Goal: Transaction & Acquisition: Purchase product/service

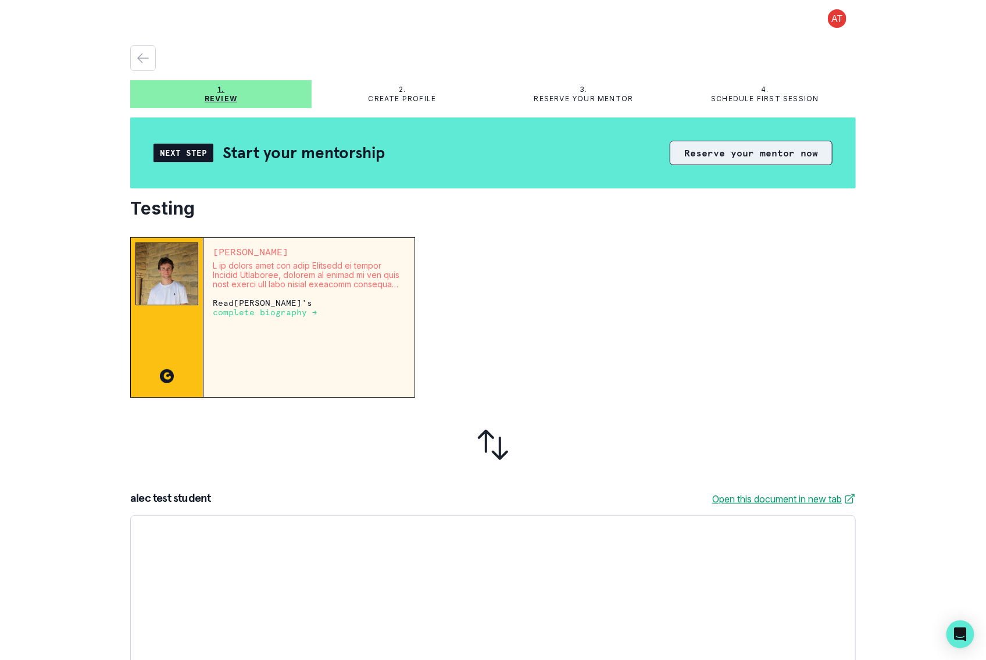
click at [719, 151] on button "Reserve your mentor now" at bounding box center [751, 153] width 163 height 24
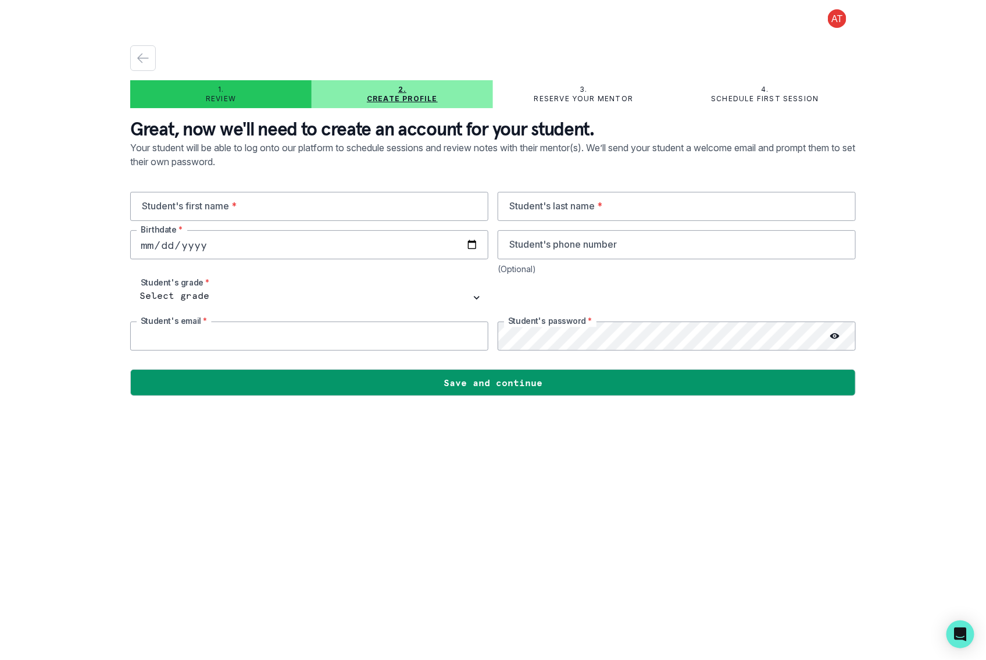
type input "[EMAIL_ADDRESS][DOMAIN_NAME]"
click at [247, 211] on input "text" at bounding box center [309, 206] width 358 height 29
type input "[PERSON_NAME]"
type input "Test"
type input "[DATE]"
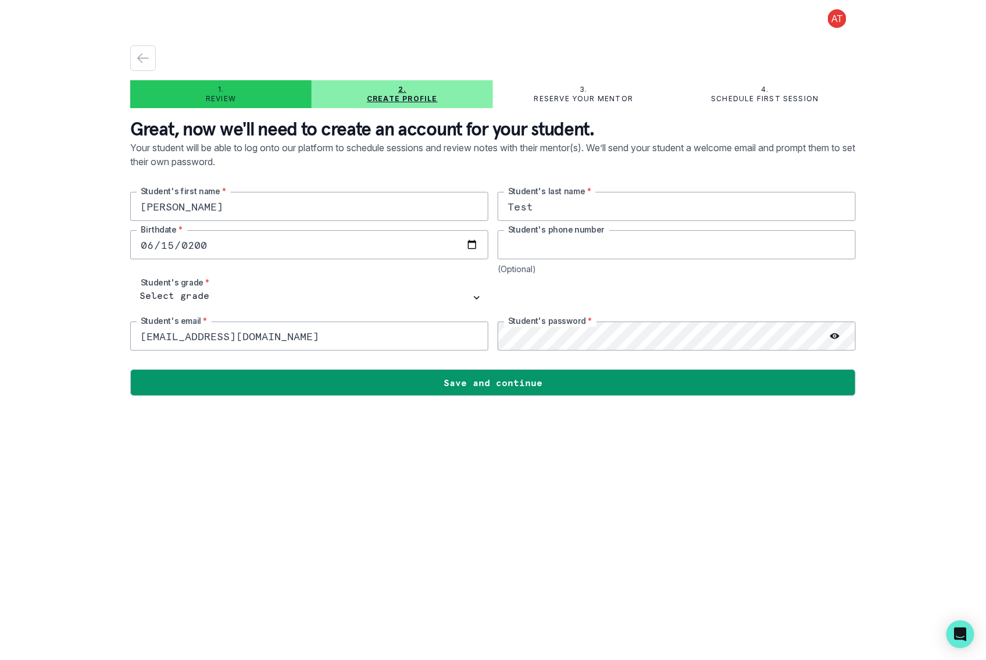
click at [559, 249] on input "tel" at bounding box center [677, 244] width 358 height 29
type input "9136083597"
click at [304, 285] on select "Select grade 1st Grade 2nd Grade 3rd Grade 4th Grade 5th Grade 6th Grade 7th Gr…" at bounding box center [309, 297] width 358 height 29
select select "1st Grade"
click at [130, 283] on select "Select grade 1st Grade 2nd Grade 3rd Grade 4th Grade 5th Grade 6th Grade 7th Gr…" at bounding box center [309, 297] width 358 height 29
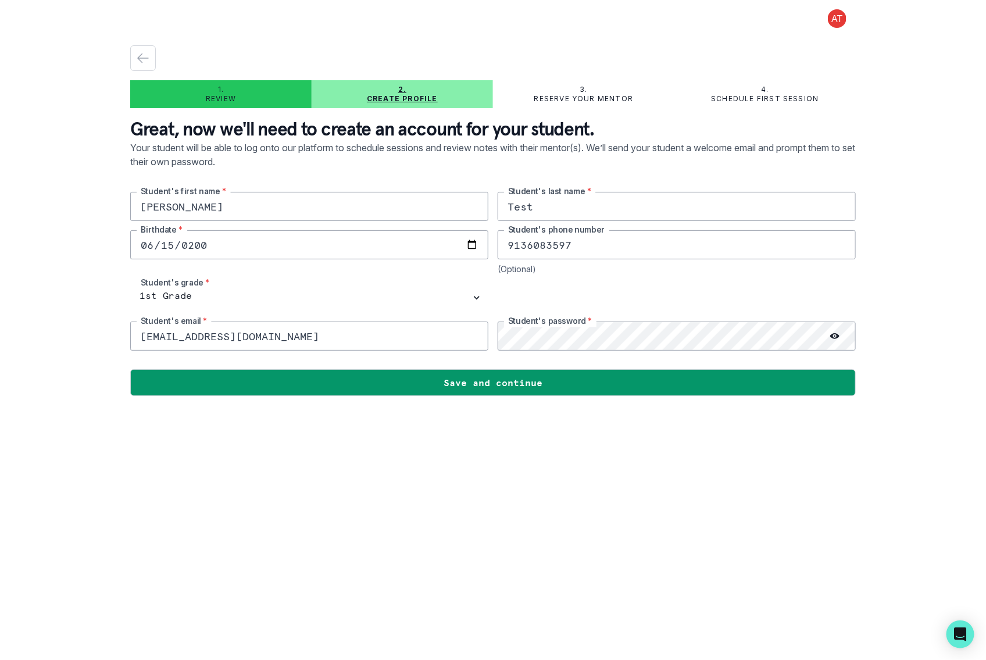
click at [298, 330] on input "[EMAIL_ADDRESS][DOMAIN_NAME]" at bounding box center [309, 336] width 358 height 29
click at [150, 337] on input "[EMAIL_ADDRESS][DOMAIN_NAME]" at bounding box center [309, 336] width 358 height 29
click at [188, 340] on input "[EMAIL_ADDRESS][DOMAIN_NAME]" at bounding box center [309, 336] width 358 height 29
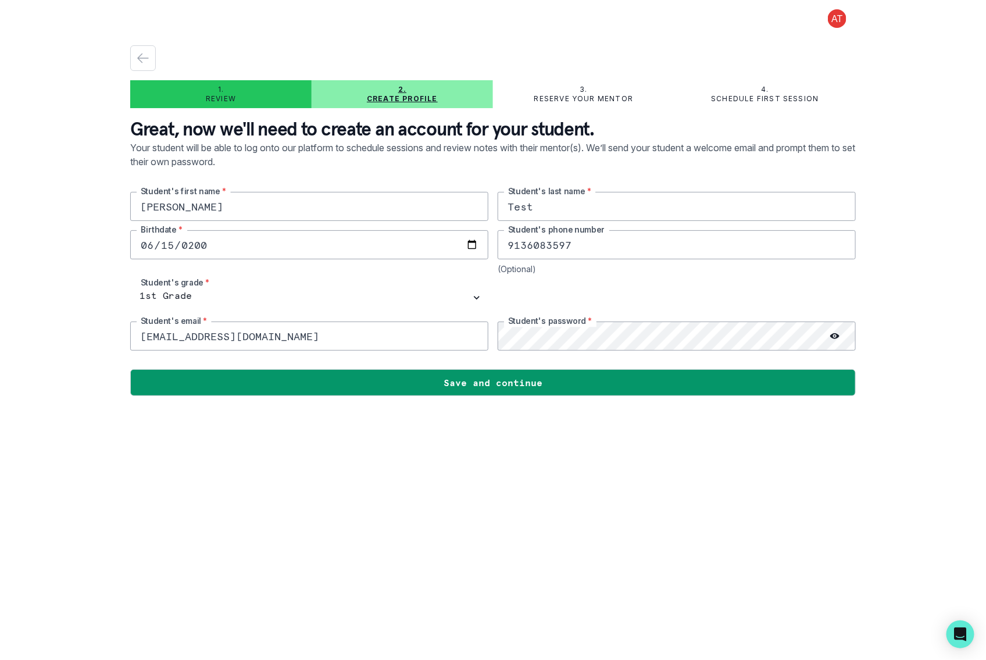
click at [188, 340] on input "[EMAIL_ADDRESS][DOMAIN_NAME]" at bounding box center [309, 336] width 358 height 29
paste input "[EMAIL_ADDRESS]"
click at [834, 335] on circle at bounding box center [835, 336] width 2 height 2
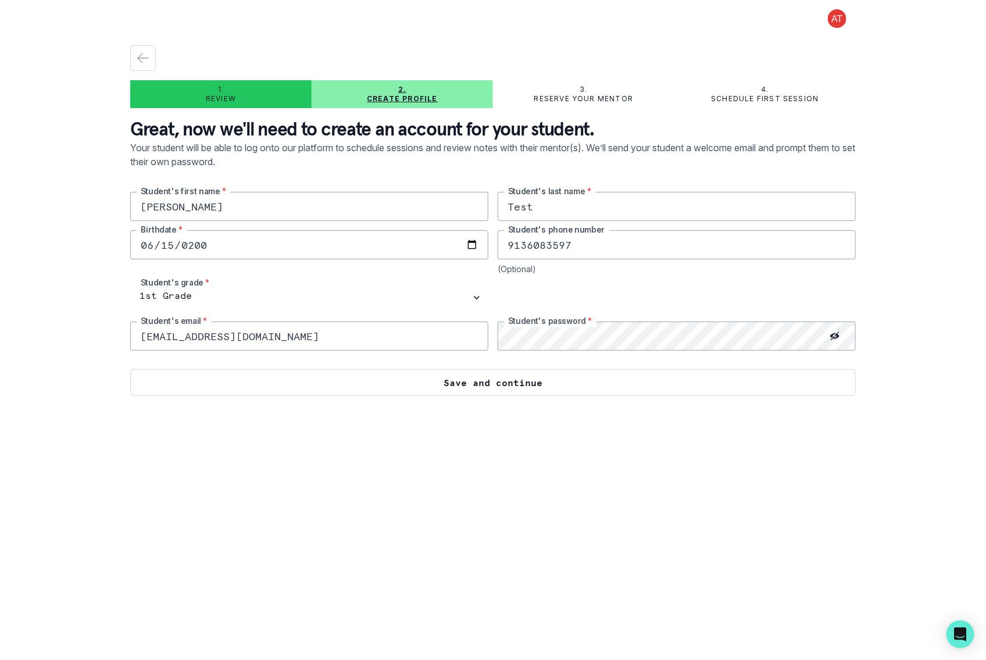
click at [659, 379] on button "Save and continue" at bounding box center [493, 382] width 726 height 27
type input "[EMAIL_ADDRESS][DOMAIN_NAME]"
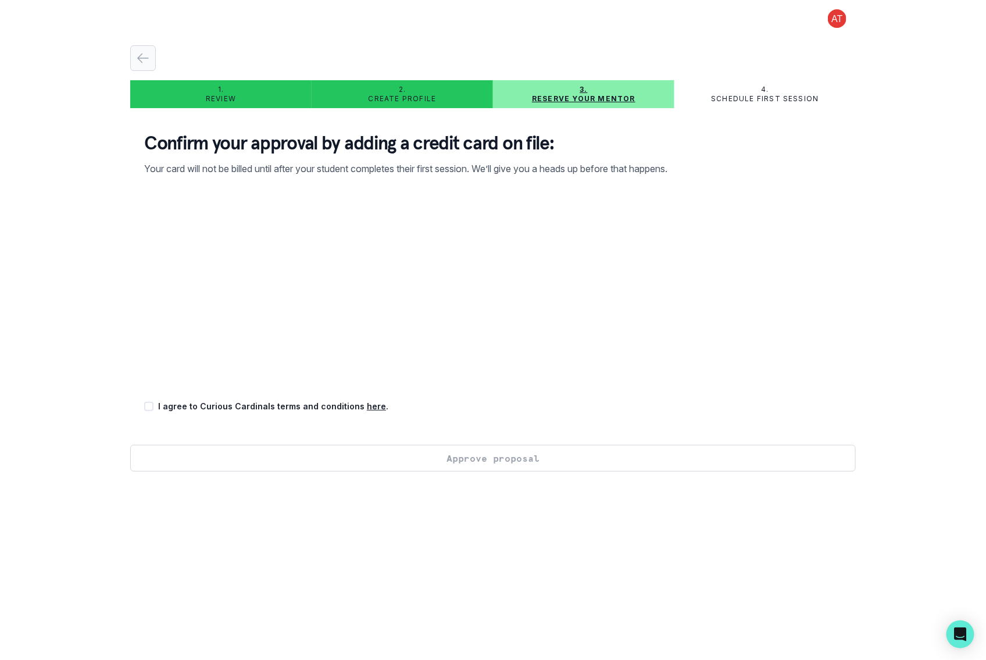
click at [143, 56] on icon "button" at bounding box center [143, 58] width 14 height 14
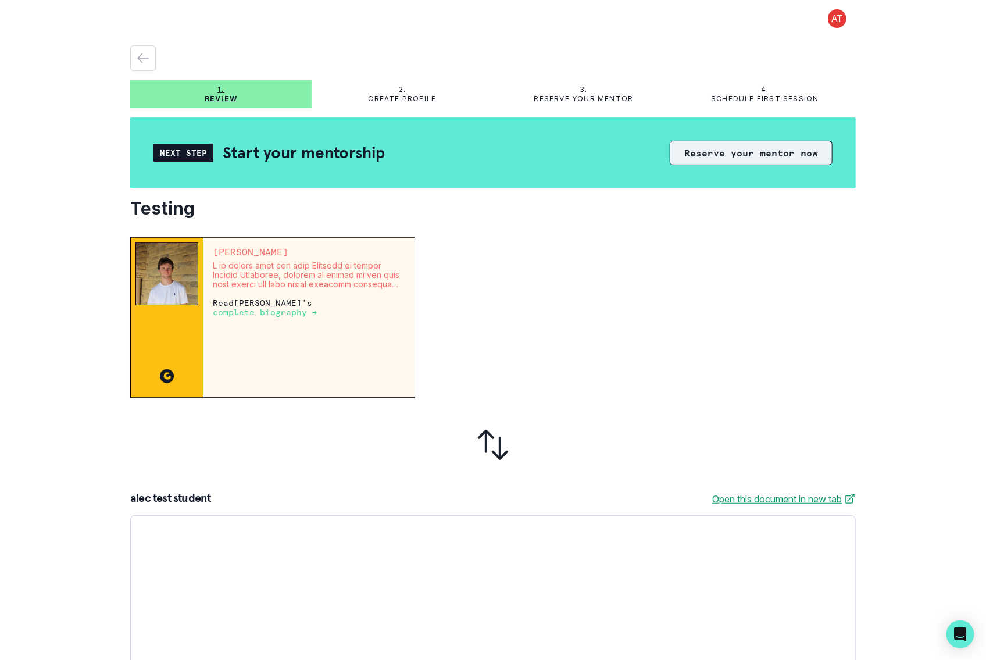
click at [696, 147] on button "Reserve your mentor now" at bounding box center [751, 153] width 163 height 24
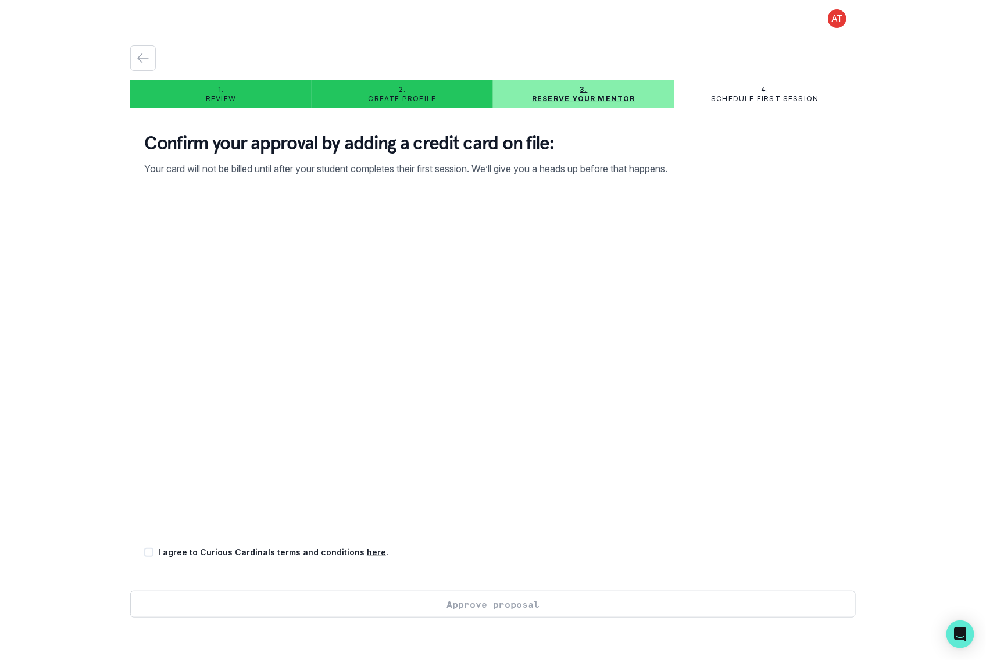
click at [155, 551] on div "I agree to Curious Cardinals terms and conditions here ." at bounding box center [493, 552] width 698 height 12
click at [151, 551] on span at bounding box center [148, 552] width 9 height 9
click at [144, 552] on input "checkbox" at bounding box center [144, 552] width 1 height 1
checkbox input "true"
click at [260, 599] on button "Approve proposal" at bounding box center [493, 604] width 726 height 27
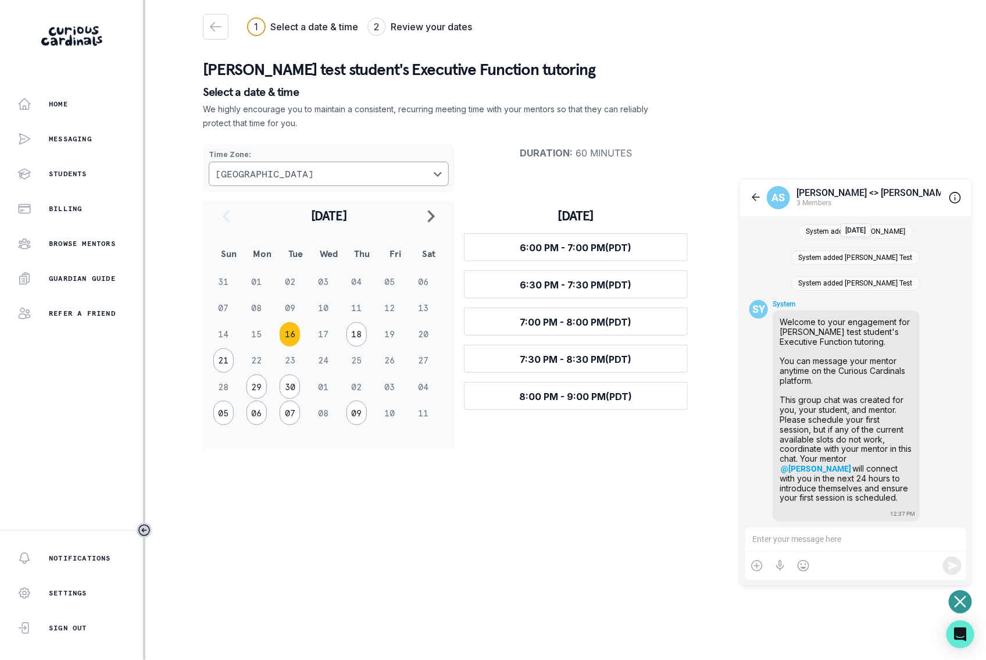
click at [359, 492] on main "1 Select a date & time 2 Review your dates Continue [PERSON_NAME] test student'…" at bounding box center [566, 330] width 744 height 660
click at [95, 148] on div "Messaging 3" at bounding box center [68, 138] width 102 height 23
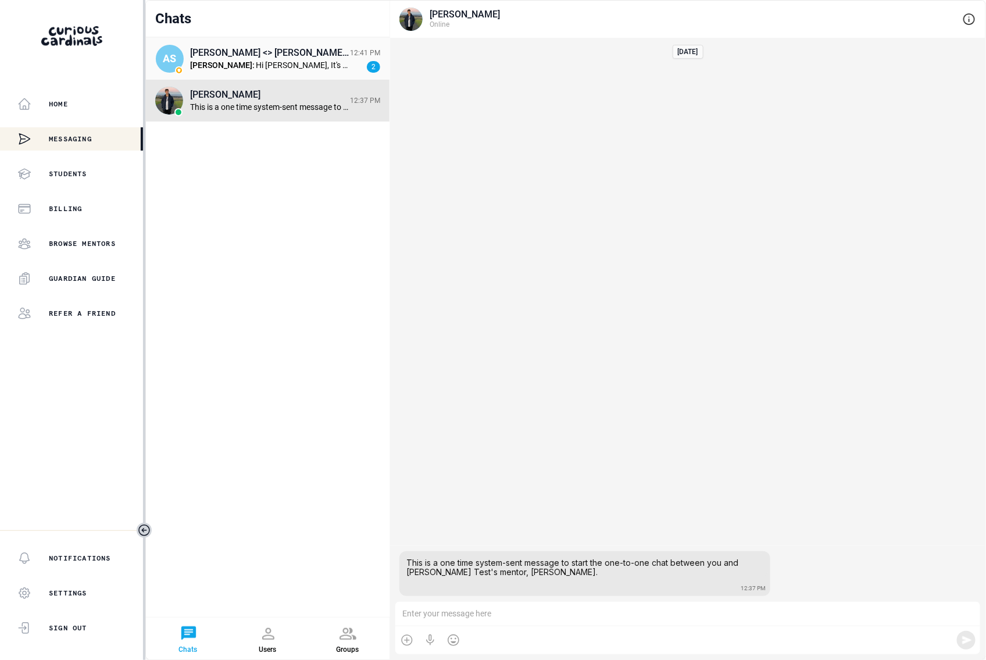
click at [256, 65] on div "Hi [PERSON_NAME], It's great to be connected with you! And I'm excited to work …" at bounding box center [303, 65] width 94 height 10
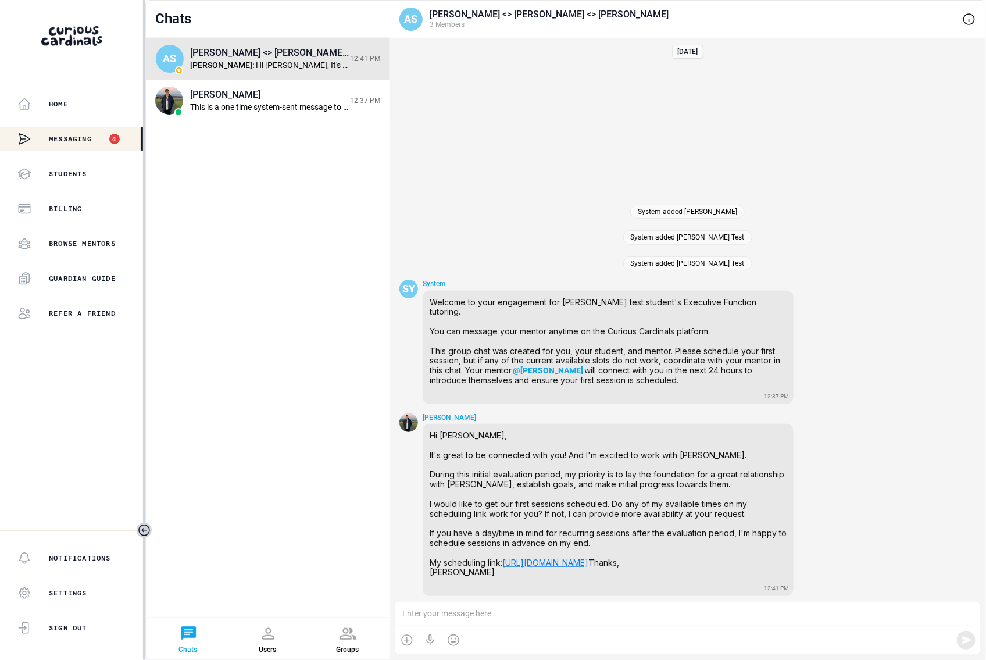
click at [101, 135] on div "Messaging 4" at bounding box center [68, 138] width 102 height 23
